Goal: Task Accomplishment & Management: Manage account settings

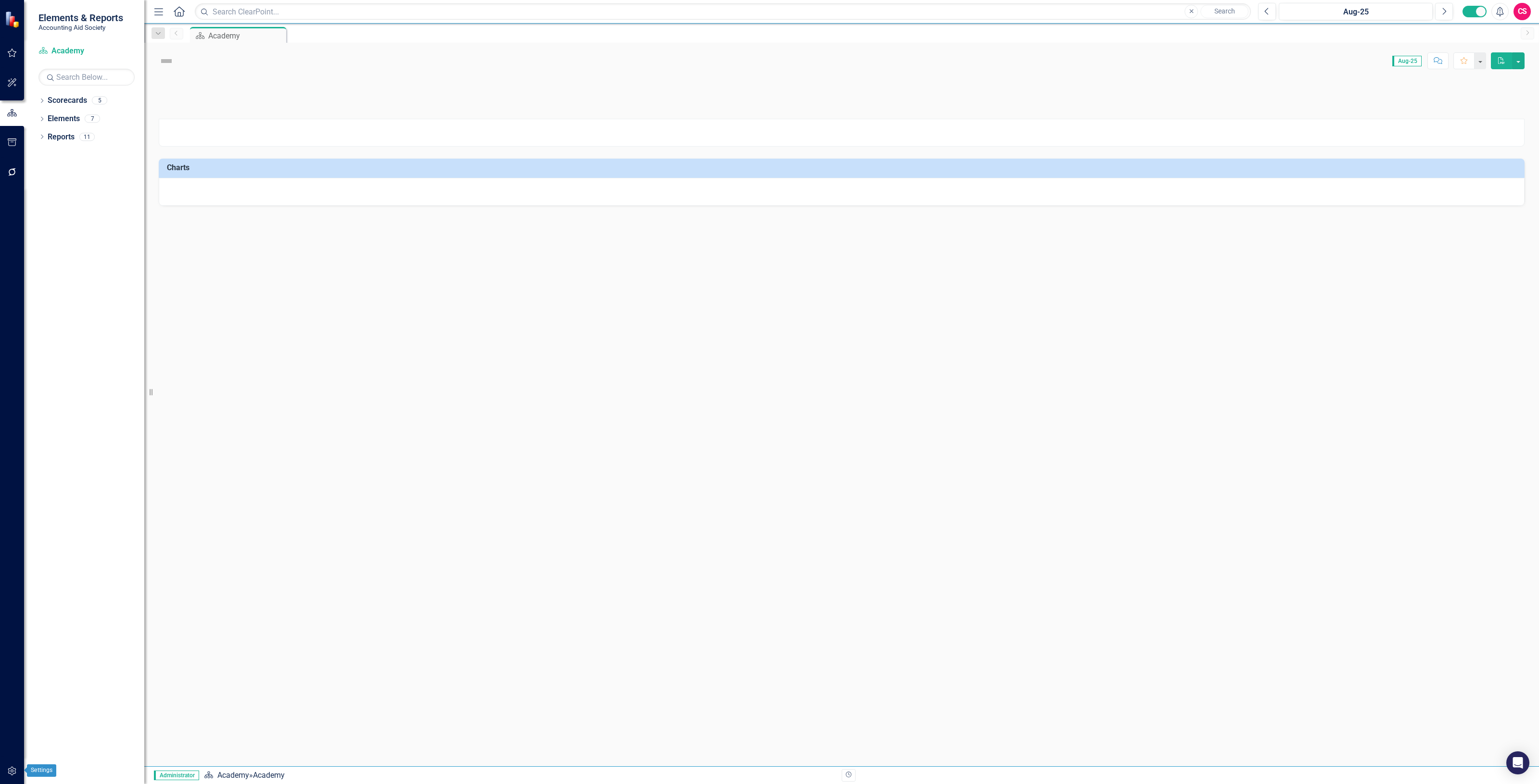
click at [1, 775] on button "button" at bounding box center [12, 771] width 22 height 20
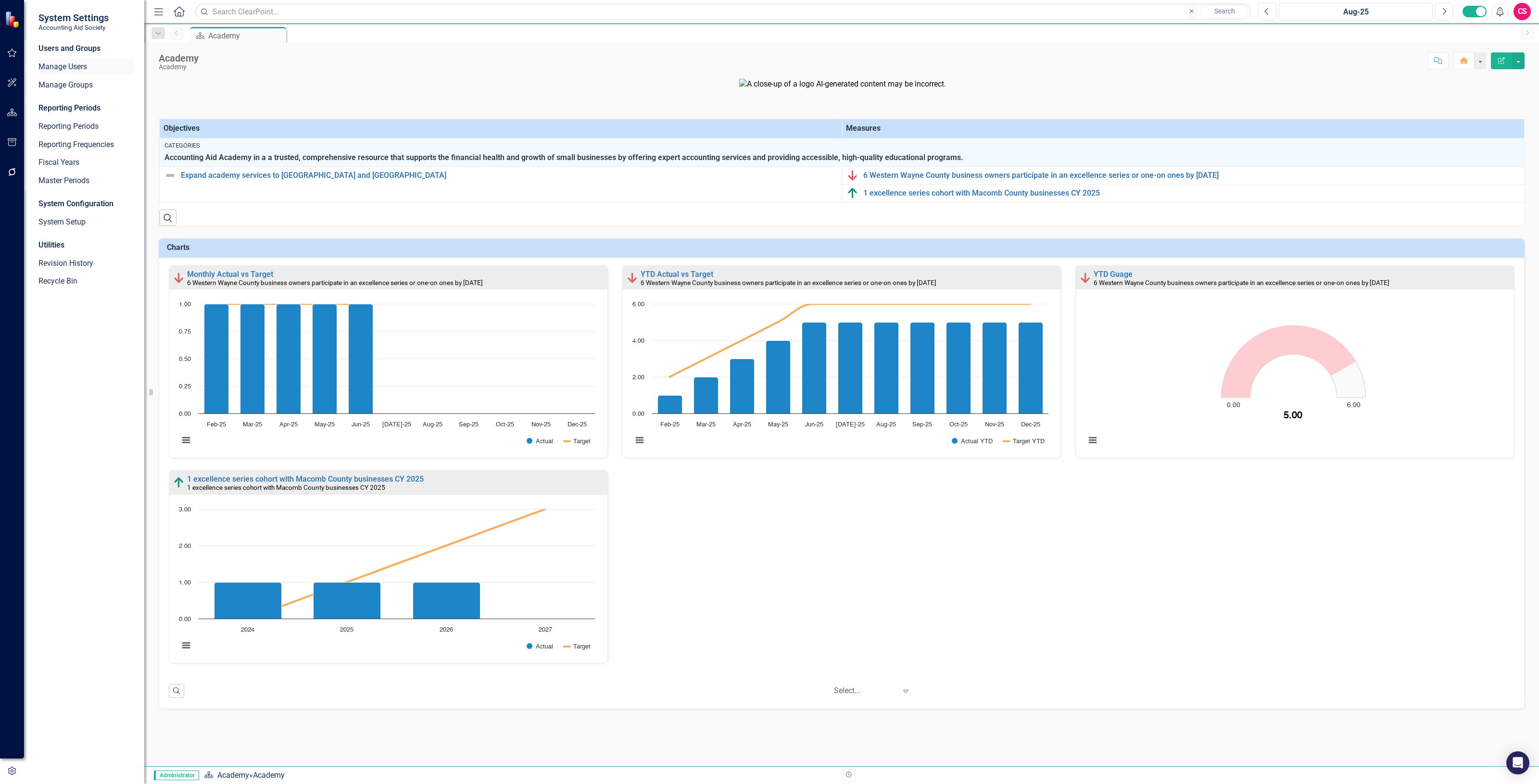
click at [63, 60] on div "Manage Users" at bounding box center [86, 67] width 96 height 16
click at [68, 64] on link "Manage Users" at bounding box center [86, 67] width 96 height 11
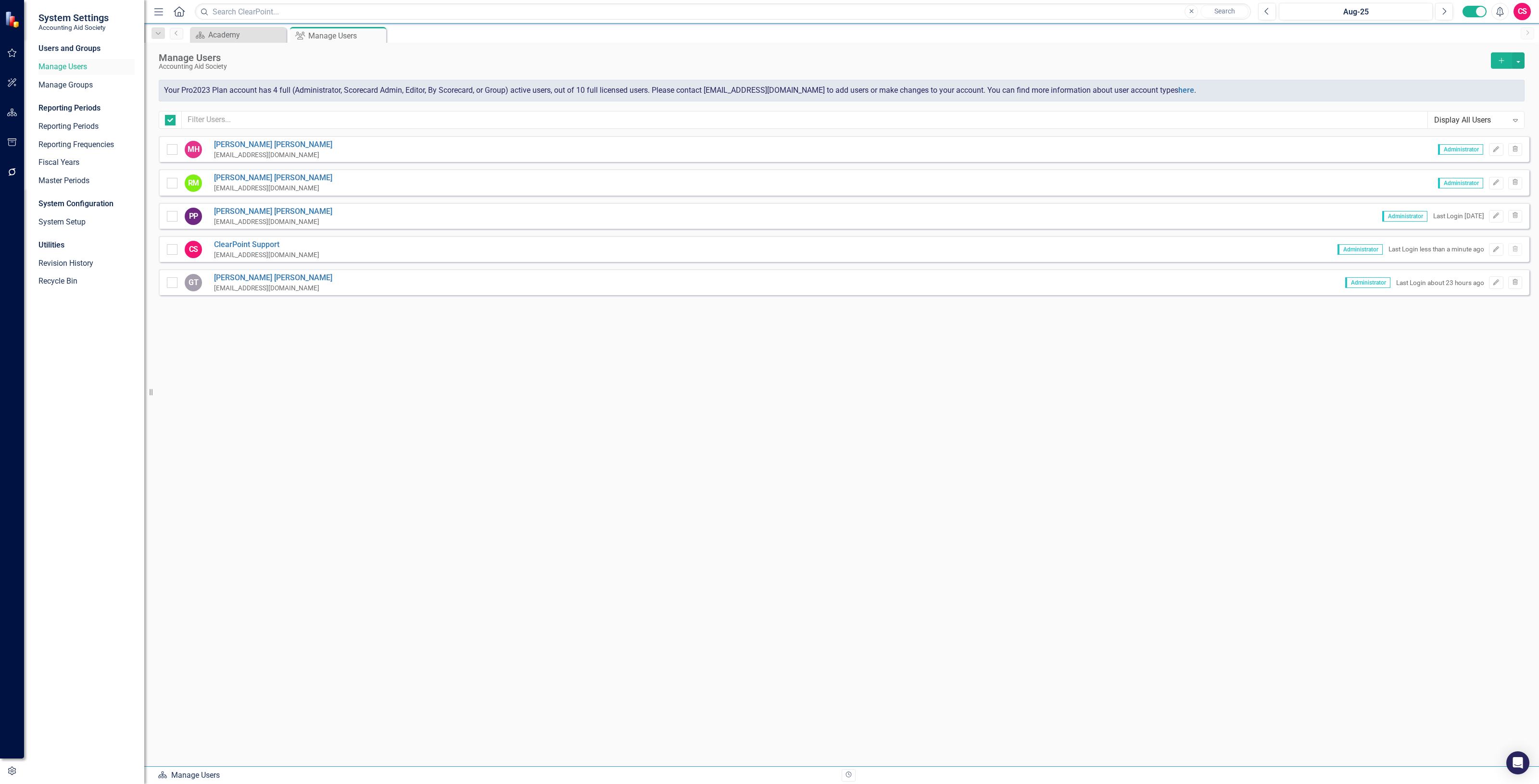
checkbox input "false"
click at [17, 113] on button "button" at bounding box center [12, 113] width 22 height 20
